Goal: Task Accomplishment & Management: Complete application form

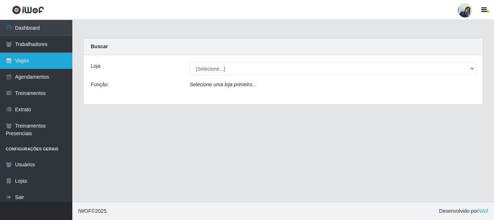
click at [53, 64] on link "Vagas" at bounding box center [36, 60] width 72 height 16
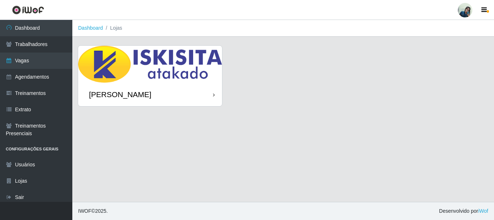
click at [193, 68] on img at bounding box center [150, 64] width 144 height 37
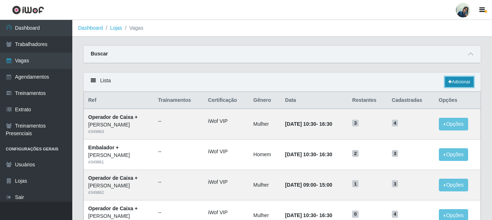
click at [452, 80] on link "Adicionar" at bounding box center [459, 82] width 29 height 10
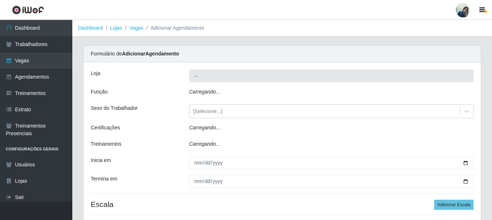
type input "[PERSON_NAME]"
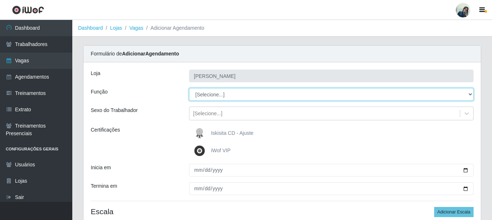
click at [199, 92] on select "[Selecione...] Auxiliar de Estacionamento Auxiliar de Estacionamento + Auxiliar…" at bounding box center [331, 94] width 285 height 13
select select "22"
click at [189, 88] on select "[Selecione...] Auxiliar de Estacionamento Auxiliar de Estacionamento + Auxiliar…" at bounding box center [331, 94] width 285 height 13
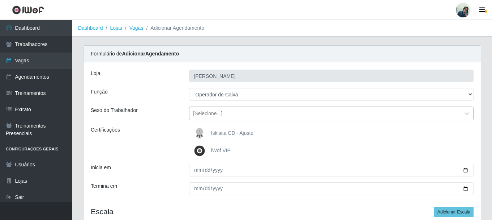
click at [234, 116] on div "[Selecione...]" at bounding box center [325, 113] width 271 height 12
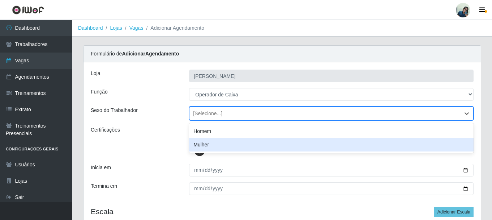
click at [211, 145] on div "Mulher" at bounding box center [331, 144] width 285 height 13
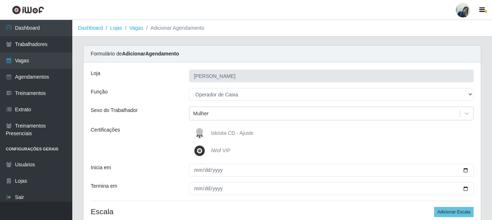
click at [161, 120] on div "[PERSON_NAME] Função [Selecione...] Auxiliar de Estacionamento Auxiliar de Esta…" at bounding box center [282, 148] width 397 height 173
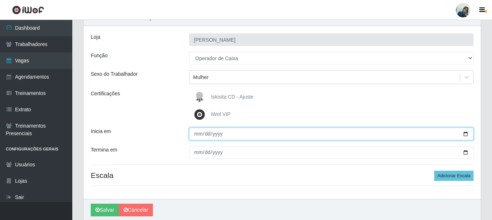
click at [195, 135] on input "Inicia em" at bounding box center [331, 133] width 285 height 13
type input "[DATE]"
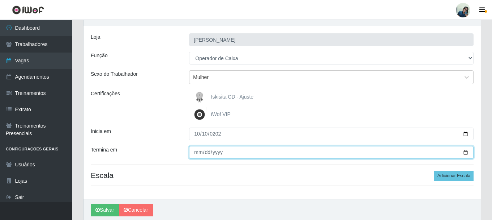
click at [196, 153] on input "Termina em" at bounding box center [331, 152] width 285 height 13
type input "[DATE]"
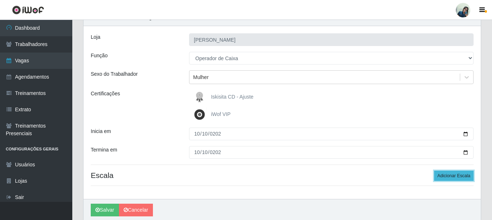
click at [449, 175] on button "Adicionar Escala" at bounding box center [453, 175] width 39 height 10
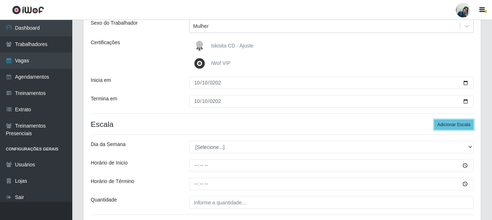
scroll to position [108, 0]
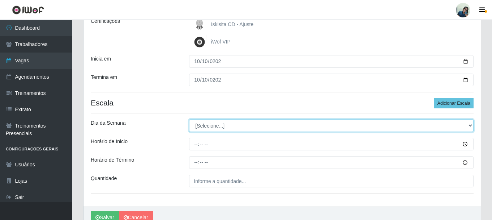
click at [213, 124] on select "[Selecione...] Segunda Terça Quarta Quinta Sexta Sábado Domingo" at bounding box center [331, 125] width 285 height 13
select select "5"
click at [189, 119] on select "[Selecione...] Segunda Terça Quarta Quinta Sexta Sábado Domingo" at bounding box center [331, 125] width 285 height 13
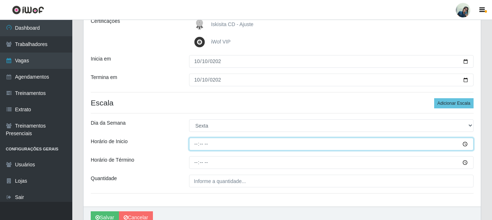
click at [197, 144] on input "Horário de Inicio" at bounding box center [331, 143] width 285 height 13
type input "08:30"
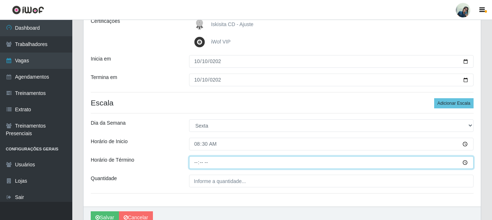
click at [199, 163] on input "Horário de Término" at bounding box center [331, 162] width 285 height 13
click at [199, 163] on input "15:30" at bounding box center [331, 162] width 285 height 13
type input "14:30"
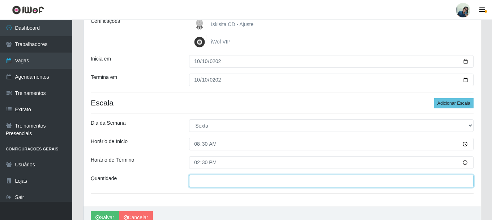
click at [211, 182] on input "___" at bounding box center [331, 180] width 285 height 13
type input "2__"
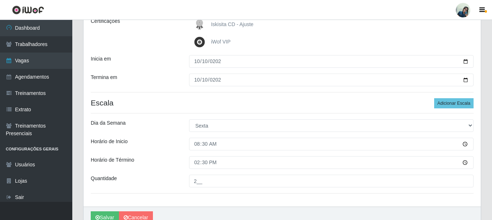
click at [164, 176] on div "Quantidade" at bounding box center [134, 180] width 98 height 13
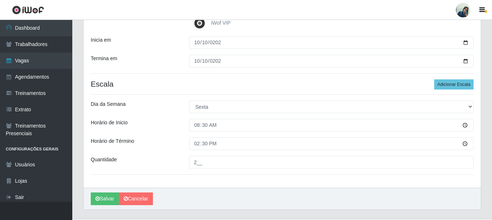
scroll to position [144, 0]
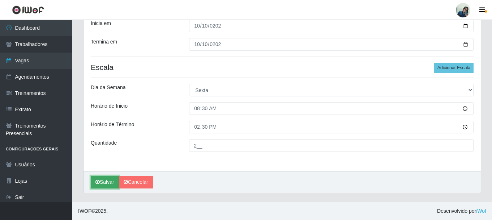
click at [107, 179] on button "Salvar" at bounding box center [105, 181] width 28 height 13
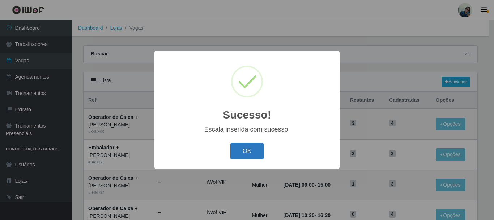
click at [242, 152] on button "OK" at bounding box center [247, 150] width 34 height 17
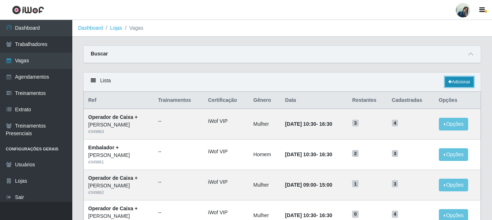
click at [451, 77] on link "Adicionar" at bounding box center [459, 82] width 29 height 10
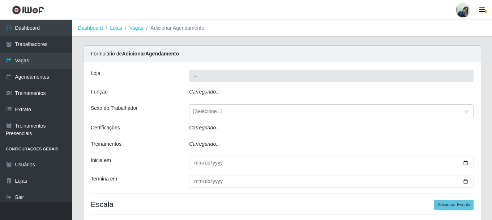
type input "[PERSON_NAME]"
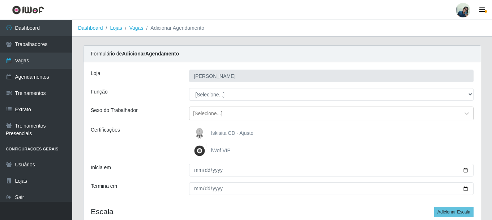
click at [204, 102] on div "[PERSON_NAME] Função [Selecione...] Auxiliar de Estacionamento Auxiliar de Esta…" at bounding box center [282, 148] width 397 height 173
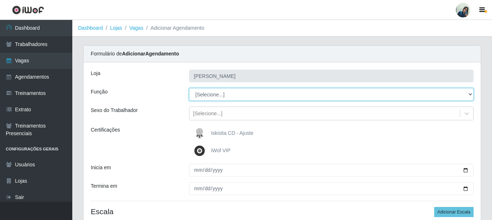
click at [209, 94] on select "[Selecione...] Auxiliar de Estacionamento Auxiliar de Estacionamento + Auxiliar…" at bounding box center [331, 94] width 285 height 13
select select "72"
click at [189, 88] on select "[Selecione...] Auxiliar de Estacionamento Auxiliar de Estacionamento + Auxiliar…" at bounding box center [331, 94] width 285 height 13
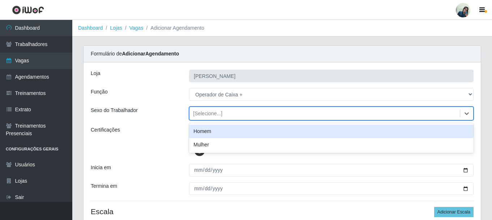
click at [202, 110] on div "[Selecione...]" at bounding box center [207, 114] width 29 height 8
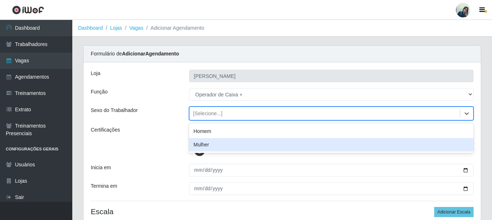
click at [195, 144] on div "Mulher" at bounding box center [331, 144] width 285 height 13
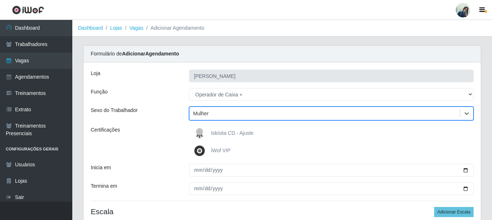
scroll to position [36, 0]
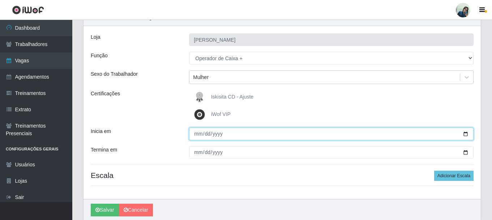
click at [196, 133] on input "Inicia em" at bounding box center [331, 133] width 285 height 13
type input "[DATE]"
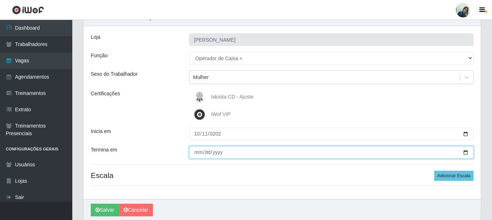
click at [197, 153] on input "Termina em" at bounding box center [331, 152] width 285 height 13
type input "[DATE]"
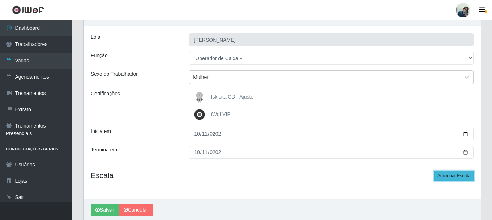
click at [456, 177] on button "Adicionar Escala" at bounding box center [453, 175] width 39 height 10
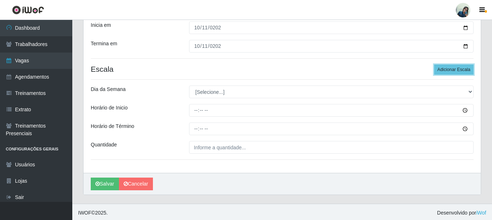
scroll to position [144, 0]
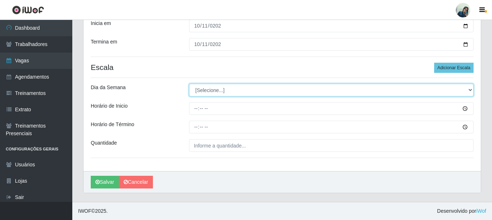
click at [203, 94] on select "[Selecione...] Segunda Terça Quarta Quinta Sexta Sábado Domingo" at bounding box center [331, 90] width 285 height 13
select select "6"
click at [189, 84] on select "[Selecione...] Segunda Terça Quarta Quinta Sexta Sábado Domingo" at bounding box center [331, 90] width 285 height 13
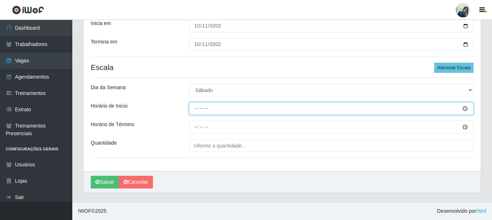
click at [195, 108] on input "Horário de Inicio" at bounding box center [331, 108] width 285 height 13
type input "08:30"
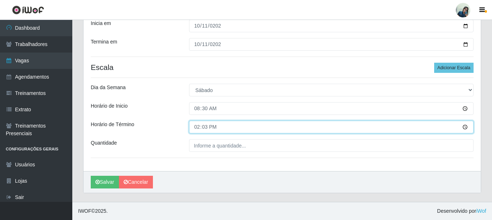
type input "14:30"
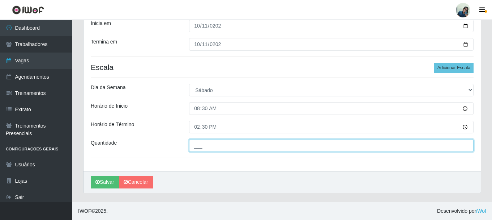
click at [259, 149] on input "___" at bounding box center [331, 145] width 285 height 13
type input "2__"
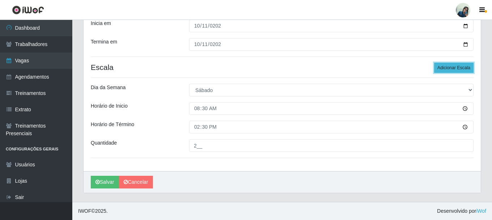
click at [455, 69] on button "Adicionar Escala" at bounding box center [453, 68] width 39 height 10
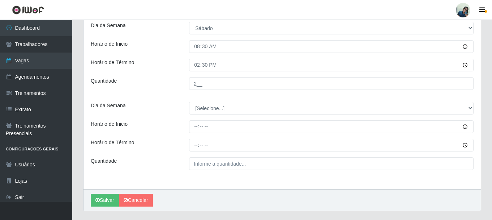
scroll to position [216, 0]
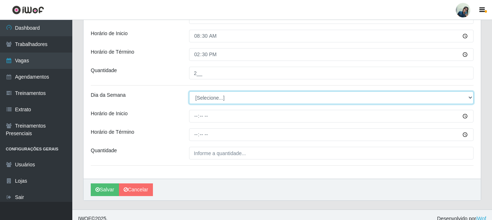
click at [207, 97] on select "[Selecione...] Segunda Terça Quarta Quinta Sexta Sábado Domingo" at bounding box center [331, 97] width 285 height 13
select select "6"
click at [189, 91] on select "[Selecione...] Segunda Terça Quarta Quinta Sexta Sábado Domingo" at bounding box center [331, 97] width 285 height 13
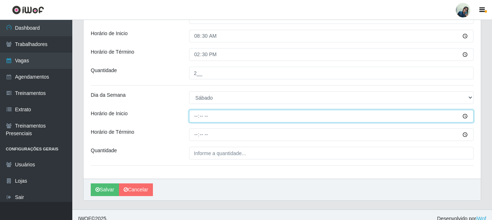
click at [197, 114] on input "Horário de Inicio" at bounding box center [331, 116] width 285 height 13
type input "11:30"
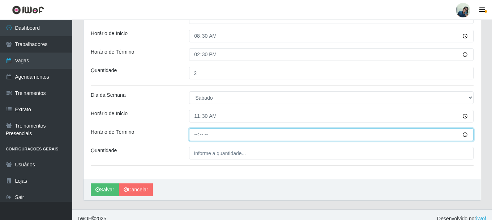
drag, startPoint x: 196, startPoint y: 130, endPoint x: 201, endPoint y: 134, distance: 6.2
click at [201, 134] on input "Horário de Término" at bounding box center [331, 134] width 285 height 13
type input "17:30"
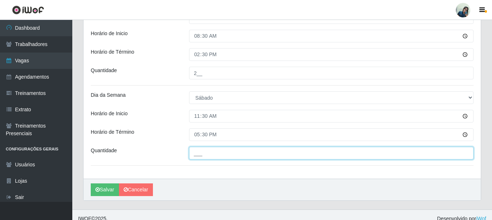
click at [205, 159] on input "___" at bounding box center [331, 152] width 285 height 13
type input "3__"
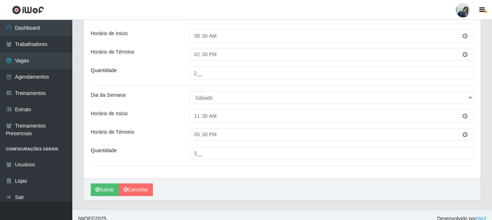
click at [154, 127] on div "[PERSON_NAME] Função [Selecione...] Auxiliar de Estacionamento Auxiliar de Esta…" at bounding box center [282, 12] width 397 height 332
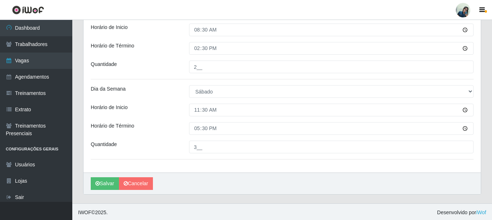
scroll to position [224, 0]
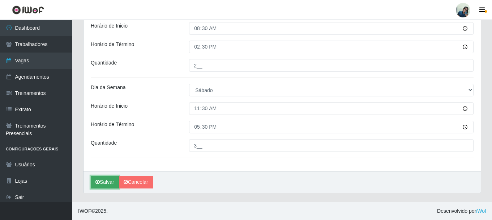
click at [99, 181] on icon "submit" at bounding box center [97, 181] width 4 height 5
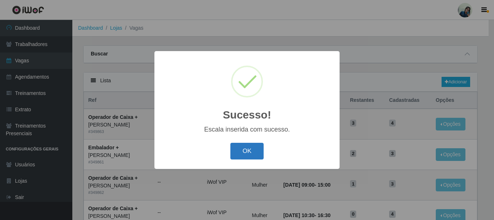
click at [243, 157] on button "OK" at bounding box center [247, 150] width 34 height 17
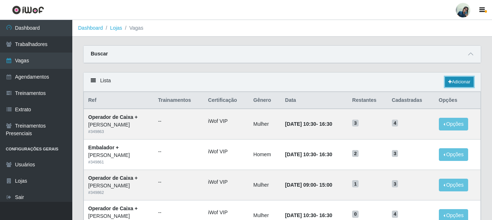
click at [469, 84] on link "Adicionar" at bounding box center [459, 82] width 29 height 10
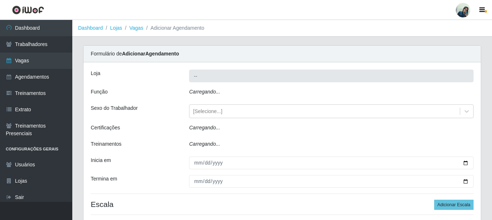
type input "[PERSON_NAME]"
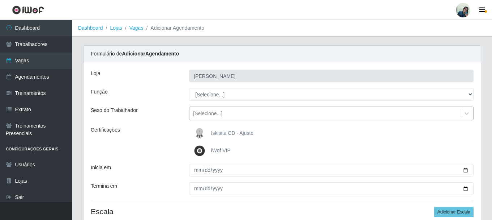
click at [201, 115] on div "[Selecione...]" at bounding box center [207, 114] width 29 height 8
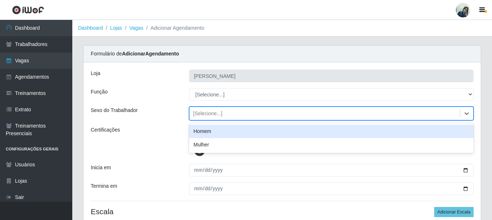
click at [204, 133] on div "Homem" at bounding box center [331, 130] width 285 height 13
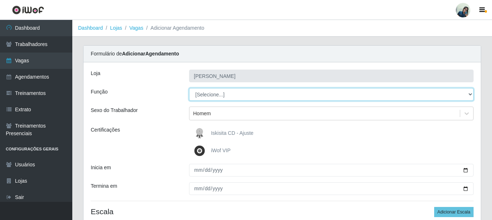
click at [216, 95] on select "[Selecione...] Auxiliar de Estacionamento Auxiliar de Estacionamento + Auxiliar…" at bounding box center [331, 94] width 285 height 13
select select "70"
click at [189, 88] on select "[Selecione...] Auxiliar de Estacionamento Auxiliar de Estacionamento + Auxiliar…" at bounding box center [331, 94] width 285 height 13
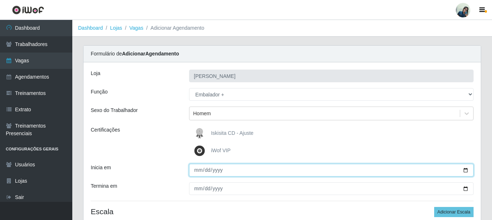
click at [196, 170] on input "Inicia em" at bounding box center [331, 169] width 285 height 13
type input "[DATE]"
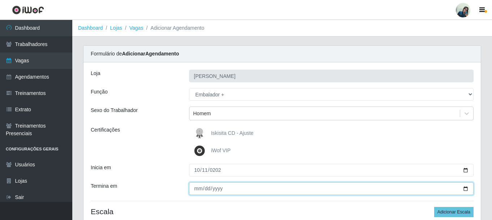
click at [199, 185] on input "Termina em" at bounding box center [331, 188] width 285 height 13
type input "[DATE]"
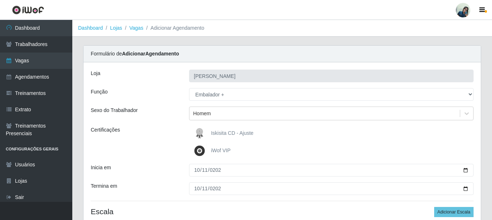
click at [177, 165] on div "Inicia em" at bounding box center [134, 169] width 98 height 13
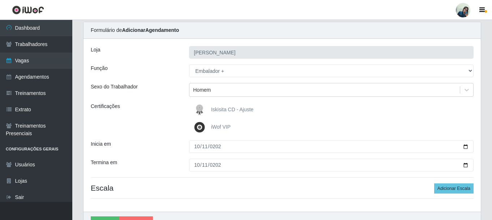
scroll to position [36, 0]
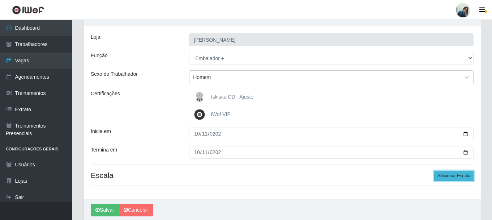
click at [467, 177] on button "Adicionar Escala" at bounding box center [453, 175] width 39 height 10
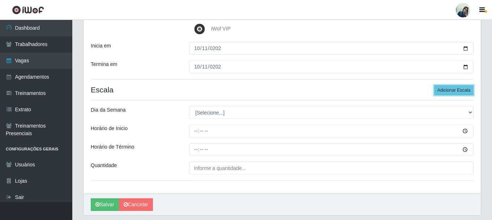
scroll to position [144, 0]
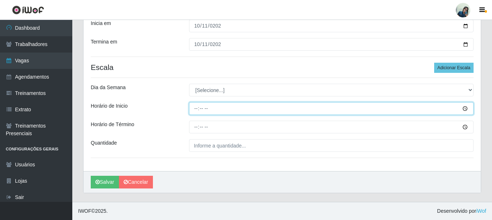
click at [194, 109] on input "Horário de Inicio" at bounding box center [331, 108] width 285 height 13
type input "11:00"
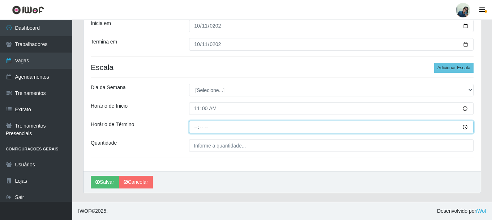
click at [193, 125] on input "Horário de Término" at bounding box center [331, 126] width 285 height 13
type input "17:00"
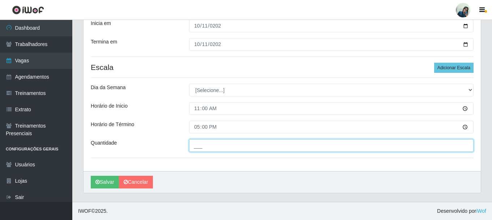
click at [203, 142] on input "___" at bounding box center [331, 145] width 285 height 13
type input "2__"
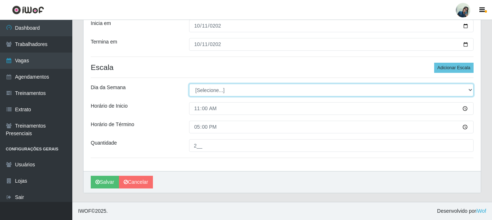
click at [216, 86] on select "[Selecione...] Segunda Terça Quarta Quinta Sexta Sábado Domingo" at bounding box center [331, 90] width 285 height 13
select select "6"
click at [189, 84] on select "[Selecione...] Segunda Terça Quarta Quinta Sexta Sábado Domingo" at bounding box center [331, 90] width 285 height 13
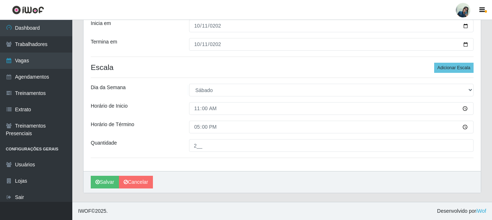
click at [175, 135] on div "[PERSON_NAME] Função [Selecione...] Auxiliar de Estacionamento Auxiliar de Esta…" at bounding box center [282, 44] width 397 height 252
click at [108, 173] on div "[PERSON_NAME]" at bounding box center [282, 182] width 397 height 22
click at [104, 181] on button "Salvar" at bounding box center [105, 181] width 28 height 13
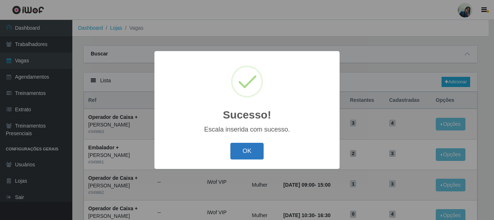
click at [257, 151] on button "OK" at bounding box center [247, 150] width 34 height 17
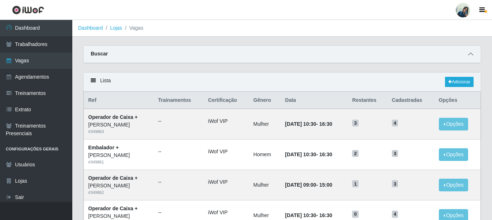
click at [469, 56] on icon at bounding box center [470, 53] width 5 height 5
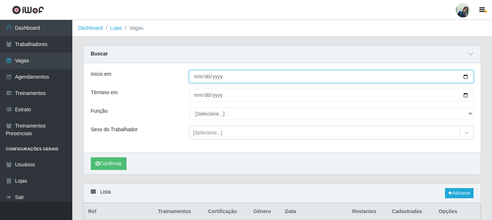
click at [198, 79] on input "Início em" at bounding box center [331, 76] width 285 height 13
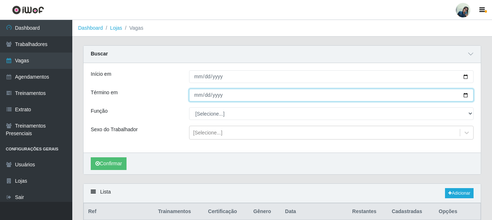
click at [199, 94] on input "Término em" at bounding box center [331, 95] width 285 height 13
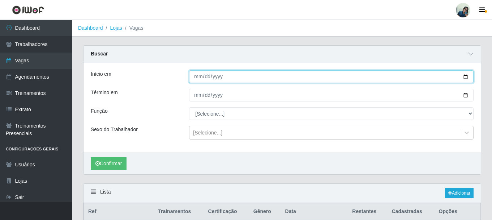
click at [202, 76] on input "[DATE]" at bounding box center [331, 76] width 285 height 13
click at [208, 77] on input "[DATE]" at bounding box center [331, 76] width 285 height 13
type input "[DATE]"
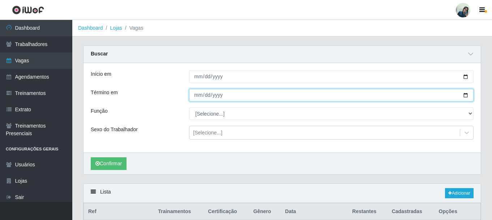
click at [200, 90] on input "Término em" at bounding box center [331, 95] width 285 height 13
type input "[DATE]"
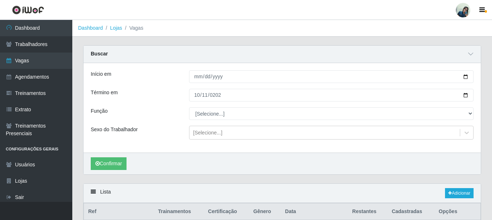
drag, startPoint x: 199, startPoint y: 94, endPoint x: 187, endPoint y: 108, distance: 19.2
click at [187, 108] on div "[Selecione...] Auxiliar de Estacionamento Auxiliar de Estacionamento + Auxiliar…" at bounding box center [331, 113] width 295 height 13
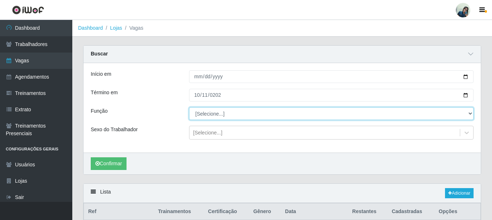
click at [200, 116] on select "[Selecione...] Auxiliar de Estacionamento Auxiliar de Estacionamento + Auxiliar…" at bounding box center [331, 113] width 285 height 13
click at [189, 107] on select "[Selecione...] Auxiliar de Estacionamento Auxiliar de Estacionamento + Auxiliar…" at bounding box center [331, 113] width 285 height 13
click at [229, 111] on select "[Selecione...] Auxiliar de Estacionamento Auxiliar de Estacionamento + Auxiliar…" at bounding box center [331, 113] width 285 height 13
select select "22"
click at [189, 107] on select "[Selecione...] Auxiliar de Estacionamento Auxiliar de Estacionamento + Auxiliar…" at bounding box center [331, 113] width 285 height 13
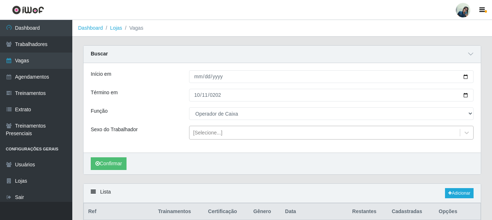
click at [219, 129] on div "[Selecione...]" at bounding box center [207, 133] width 29 height 8
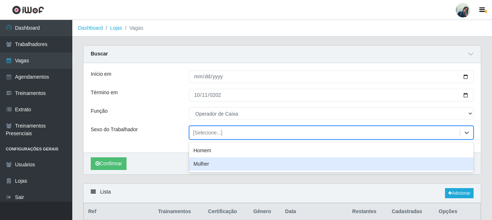
click at [205, 163] on div "Mulher" at bounding box center [331, 163] width 285 height 13
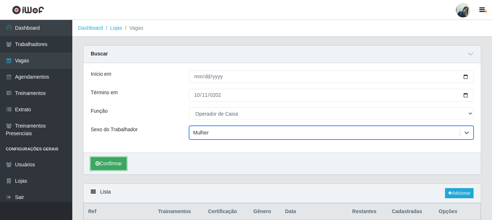
click at [116, 160] on button "Confirmar" at bounding box center [109, 163] width 36 height 13
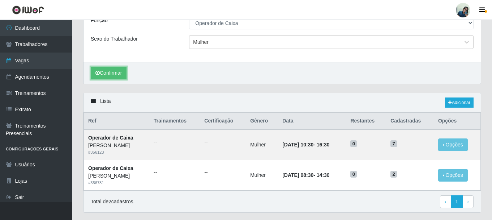
scroll to position [110, 0]
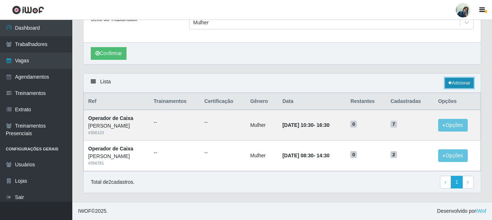
click at [455, 83] on link "Adicionar" at bounding box center [459, 83] width 29 height 10
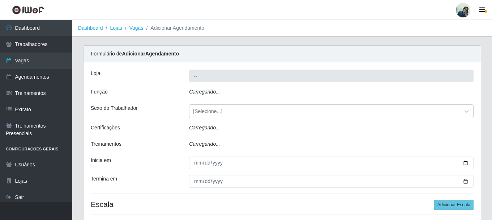
type input "[PERSON_NAME]"
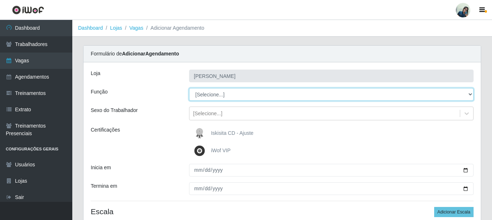
click at [206, 99] on select "[Selecione...] Auxiliar de Estacionamento Auxiliar de Estacionamento + Auxiliar…" at bounding box center [331, 94] width 285 height 13
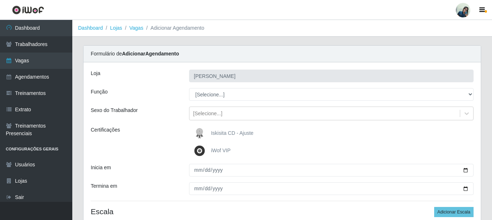
click at [148, 103] on div "[PERSON_NAME] Função [Selecione...] Auxiliar de Estacionamento Auxiliar de Esta…" at bounding box center [282, 148] width 397 height 173
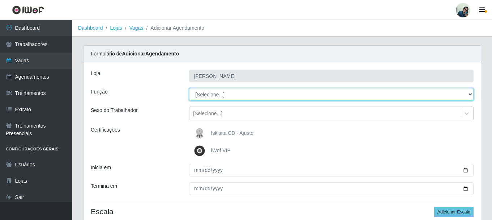
click at [236, 95] on select "[Selecione...] Auxiliar de Estacionamento Auxiliar de Estacionamento + Auxiliar…" at bounding box center [331, 94] width 285 height 13
select select "22"
click at [189, 88] on select "[Selecione...] Auxiliar de Estacionamento Auxiliar de Estacionamento + Auxiliar…" at bounding box center [331, 94] width 285 height 13
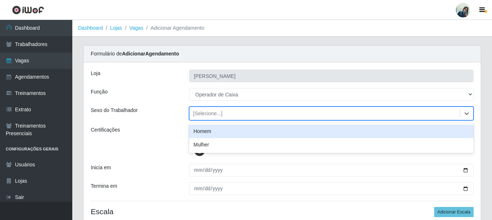
click at [218, 115] on div "[Selecione...]" at bounding box center [207, 114] width 29 height 8
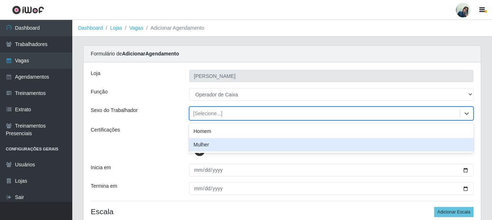
click at [218, 141] on div "Mulher" at bounding box center [331, 144] width 285 height 13
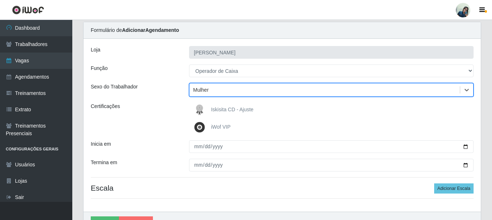
scroll to position [36, 0]
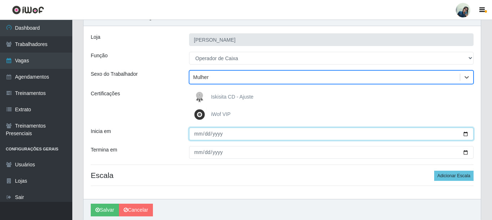
click at [199, 135] on input "Inicia em" at bounding box center [331, 133] width 285 height 13
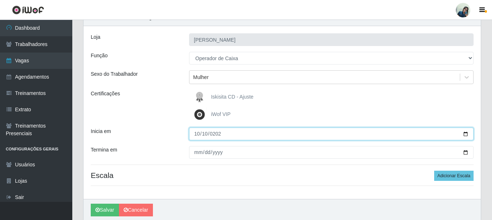
type input "[DATE]"
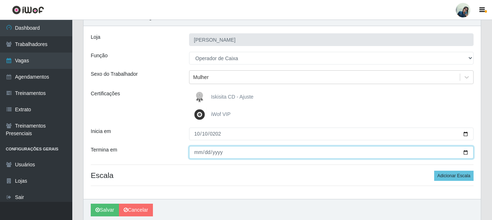
click at [197, 154] on input "Termina em" at bounding box center [331, 152] width 285 height 13
type input "[PHONE_NUMBER]"
type input "[DATE]"
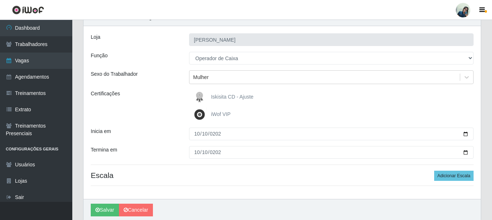
click at [174, 123] on div "[PERSON_NAME] Função [Selecione...] Auxiliar de Estacionamento Auxiliar de Esta…" at bounding box center [282, 112] width 397 height 173
click at [453, 174] on button "Adicionar Escala" at bounding box center [453, 175] width 39 height 10
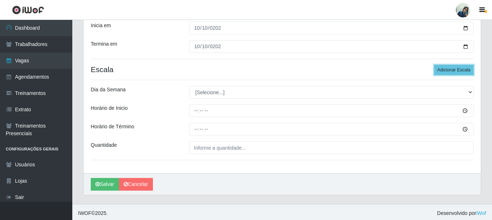
scroll to position [144, 0]
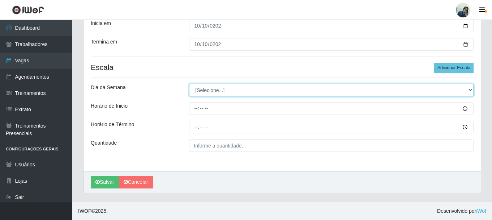
click at [207, 92] on select "[Selecione...] Segunda Terça Quarta Quinta Sexta Sábado Domingo" at bounding box center [331, 90] width 285 height 13
select select "5"
click at [189, 84] on select "[Selecione...] Segunda Terça Quarta Quinta Sexta Sábado Domingo" at bounding box center [331, 90] width 285 height 13
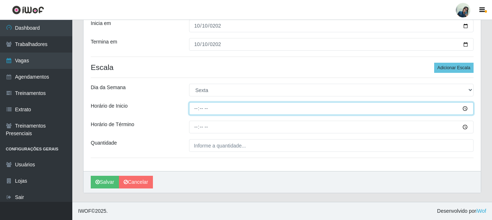
click at [200, 106] on input "Horário de Inicio" at bounding box center [331, 108] width 285 height 13
type input "11:30"
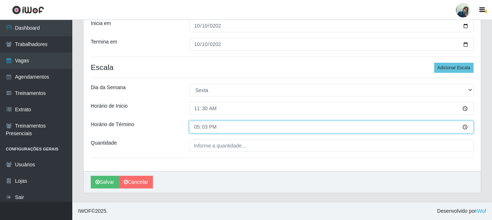
type input "17:30"
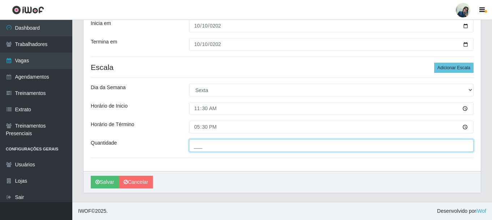
click at [205, 147] on input "___" at bounding box center [331, 145] width 285 height 13
type input "2__"
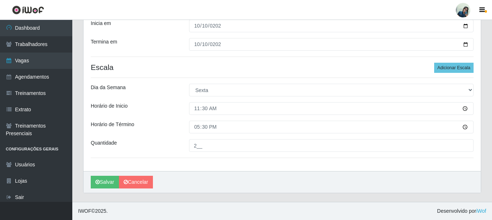
click at [153, 110] on div "Horário de Inicio" at bounding box center [134, 108] width 98 height 13
click at [103, 181] on button "Salvar" at bounding box center [105, 181] width 28 height 13
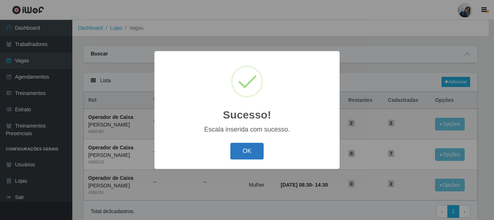
click at [240, 151] on button "OK" at bounding box center [247, 150] width 34 height 17
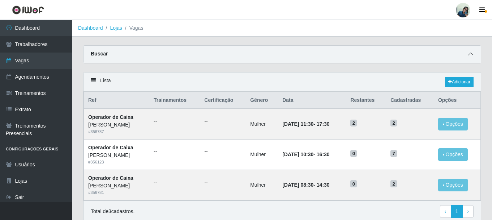
click at [471, 55] on icon at bounding box center [470, 53] width 5 height 5
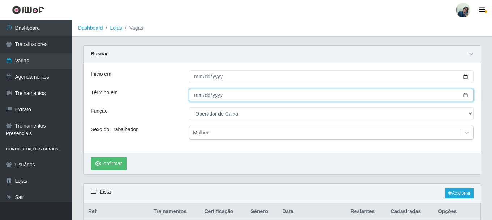
click at [199, 95] on input "[DATE]" at bounding box center [331, 95] width 285 height 13
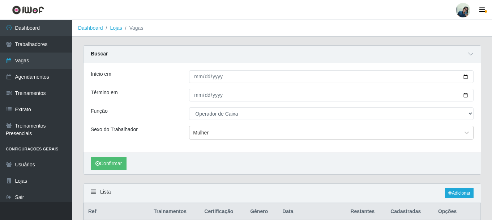
click at [175, 88] on div "Início em [DATE] Término em [DATE] Função [Selecione...] Auxiliar de Estacionam…" at bounding box center [282, 107] width 397 height 89
click at [193, 107] on div "Início em [DATE] Término em [DATE] Função [Selecione...] Auxiliar de Estacionam…" at bounding box center [282, 107] width 397 height 89
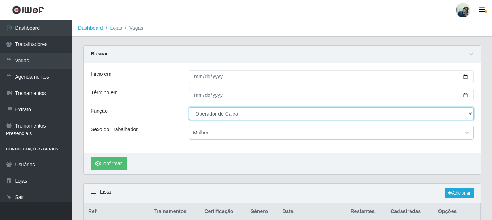
click at [199, 115] on select "[Selecione...] Auxiliar de Estacionamento Auxiliar de Estacionamento + Auxiliar…" at bounding box center [331, 113] width 285 height 13
click at [189, 107] on select "[Selecione...] Auxiliar de Estacionamento Auxiliar de Estacionamento + Auxiliar…" at bounding box center [331, 113] width 285 height 13
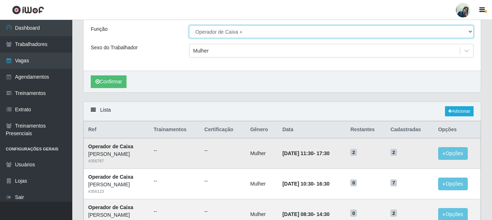
scroll to position [108, 0]
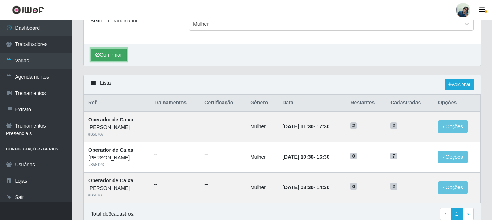
click at [110, 51] on button "Confirmar" at bounding box center [109, 54] width 36 height 13
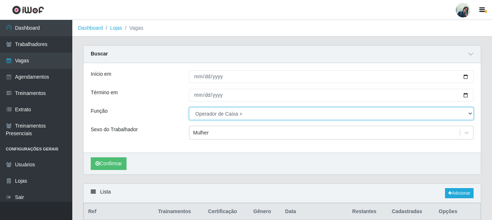
click at [209, 111] on select "[Selecione...] Auxiliar de Estacionamento Auxiliar de Estacionamento + Auxiliar…" at bounding box center [331, 113] width 285 height 13
select select "70"
click at [189, 107] on select "[Selecione...] Auxiliar de Estacionamento Auxiliar de Estacionamento + Auxiliar…" at bounding box center [331, 113] width 285 height 13
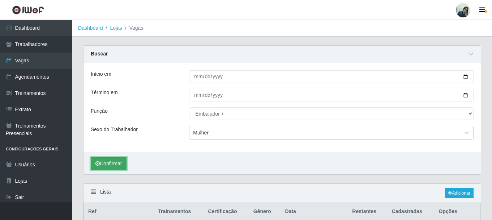
click at [113, 169] on button "Confirmar" at bounding box center [109, 163] width 36 height 13
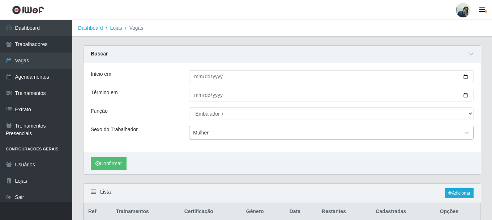
click at [201, 130] on div "Mulher" at bounding box center [201, 133] width 16 height 8
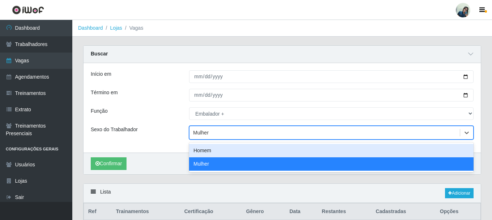
click at [204, 150] on div "Homem" at bounding box center [331, 150] width 285 height 13
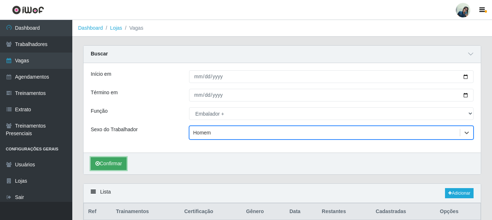
click at [115, 162] on button "Confirmar" at bounding box center [109, 163] width 36 height 13
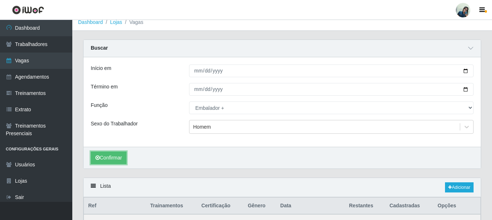
scroll to position [2, 0]
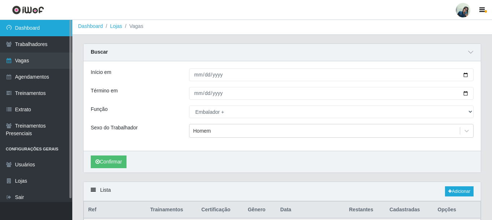
click at [27, 21] on link "Dashboard" at bounding box center [36, 28] width 72 height 16
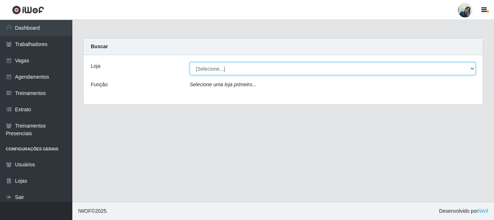
click at [212, 67] on select "[Selecione...] [PERSON_NAME]" at bounding box center [333, 68] width 286 height 13
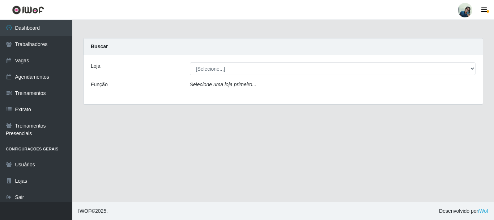
click at [91, 69] on div "Loja" at bounding box center [134, 68] width 99 height 13
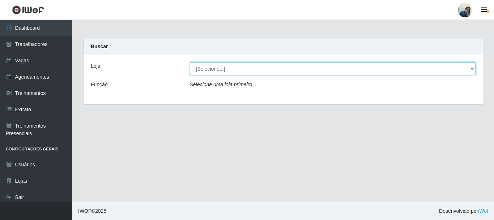
click at [221, 68] on select "[Selecione...] [PERSON_NAME]" at bounding box center [333, 68] width 286 height 13
click at [190, 62] on select "[Selecione...] [PERSON_NAME]" at bounding box center [333, 68] width 286 height 13
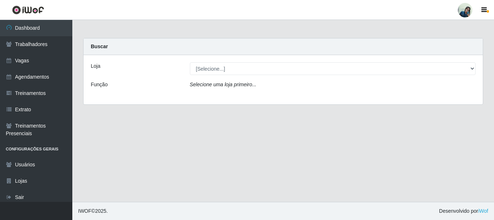
click at [216, 90] on div "Selecione uma loja primeiro..." at bounding box center [332, 86] width 297 height 10
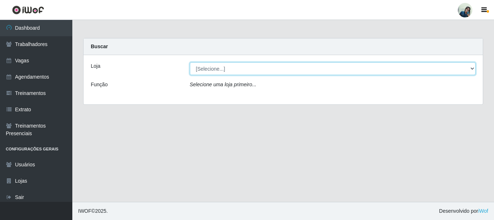
click at [214, 70] on select "[Selecione...] [PERSON_NAME]" at bounding box center [333, 68] width 286 height 13
select select "430"
click at [190, 62] on select "[Selecione...] [PERSON_NAME]" at bounding box center [333, 68] width 286 height 13
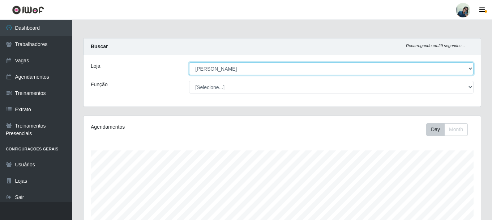
scroll to position [150, 397]
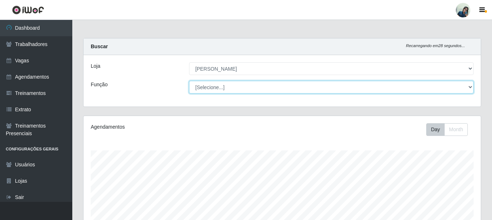
click at [218, 86] on select "[Selecione...] Auxiliar de Estacionamento Auxiliar de Estacionamento + Auxiliar…" at bounding box center [331, 87] width 285 height 13
click at [189, 81] on select "[Selecione...] Auxiliar de Estacionamento Auxiliar de Estacionamento + Auxiliar…" at bounding box center [331, 87] width 285 height 13
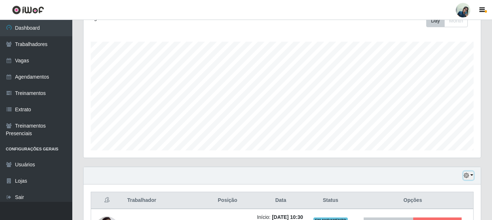
click at [466, 179] on button "button" at bounding box center [469, 175] width 10 height 8
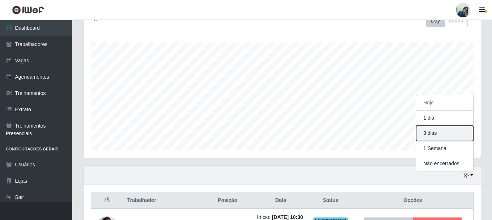
click at [439, 135] on button "3 dias" at bounding box center [444, 132] width 57 height 15
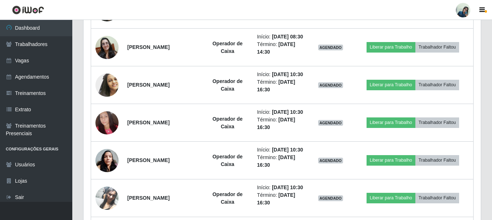
scroll to position [602, 0]
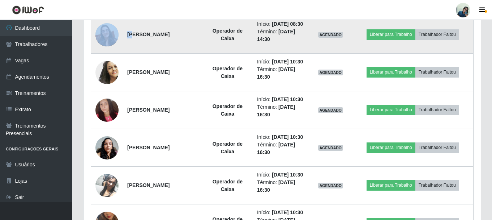
drag, startPoint x: 85, startPoint y: 33, endPoint x: 137, endPoint y: 95, distance: 81.4
click at [137, 95] on div "Trabalhador Posição Data Status Opções [PERSON_NAME] Operador de Caixa Início: …" at bounding box center [282, 44] width 397 height 709
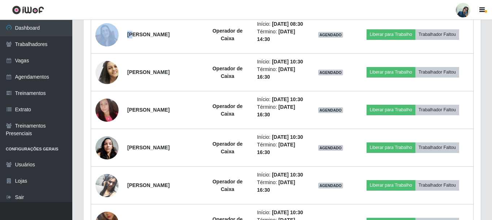
click at [88, 36] on div "Trabalhador Posição Data Status Opções [PERSON_NAME] Operador de Caixa Início: …" at bounding box center [282, 44] width 397 height 709
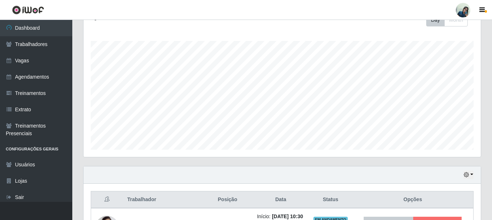
scroll to position [150, 0]
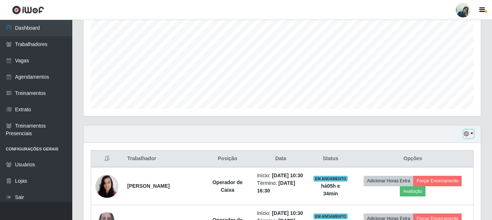
click at [468, 135] on icon "button" at bounding box center [466, 133] width 5 height 5
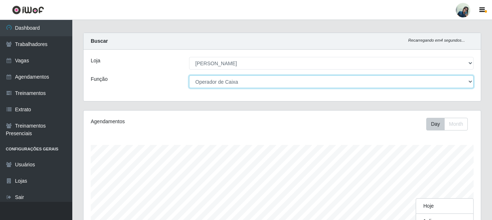
click at [229, 84] on select "[Selecione...] Auxiliar de Estacionamento Auxiliar de Estacionamento + Auxiliar…" at bounding box center [331, 81] width 285 height 13
select select "72"
click at [189, 75] on select "[Selecione...] Auxiliar de Estacionamento Auxiliar de Estacionamento + Auxiliar…" at bounding box center [331, 81] width 285 height 13
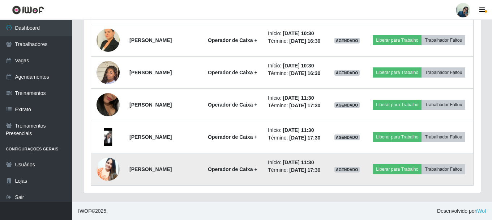
scroll to position [566, 0]
